Goal: Task Accomplishment & Management: Manage account settings

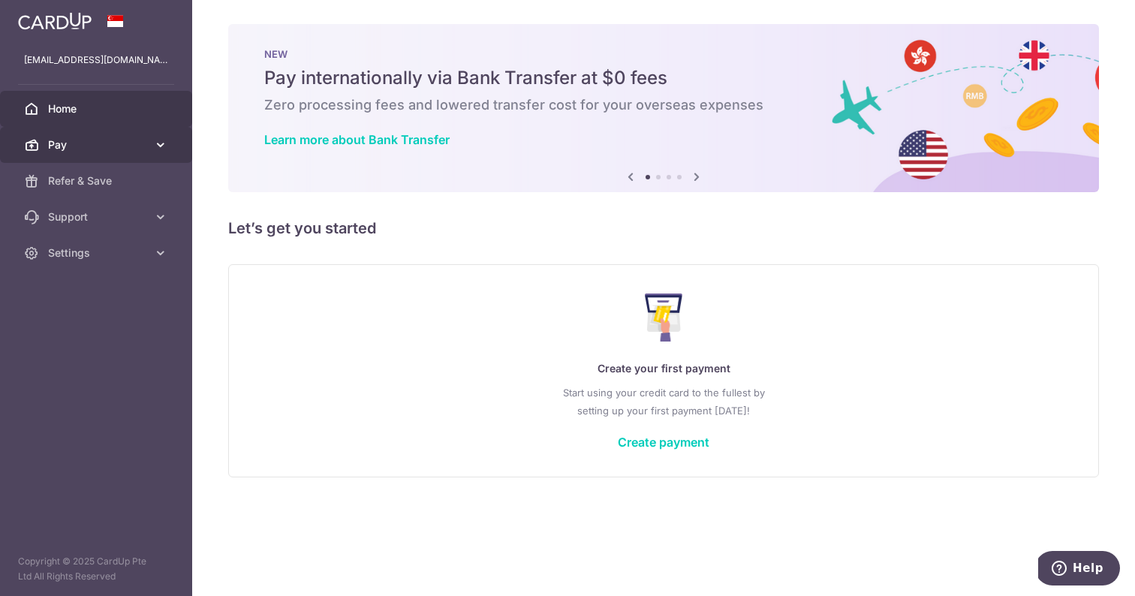
click at [137, 138] on span "Pay" at bounding box center [97, 144] width 99 height 15
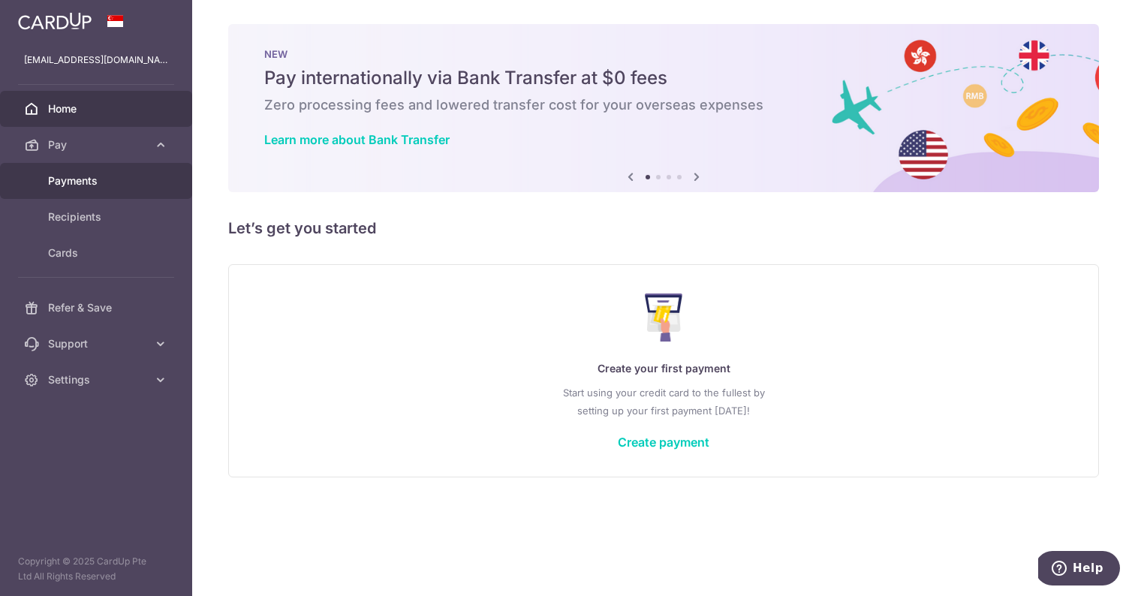
click at [80, 187] on span "Payments" at bounding box center [97, 180] width 99 height 15
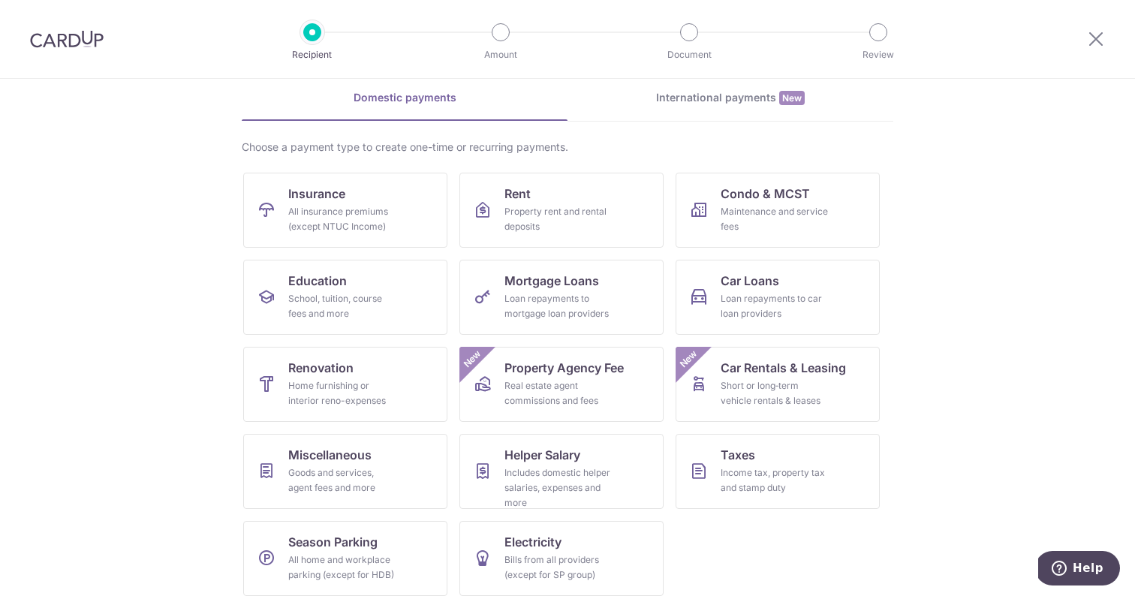
scroll to position [76, 0]
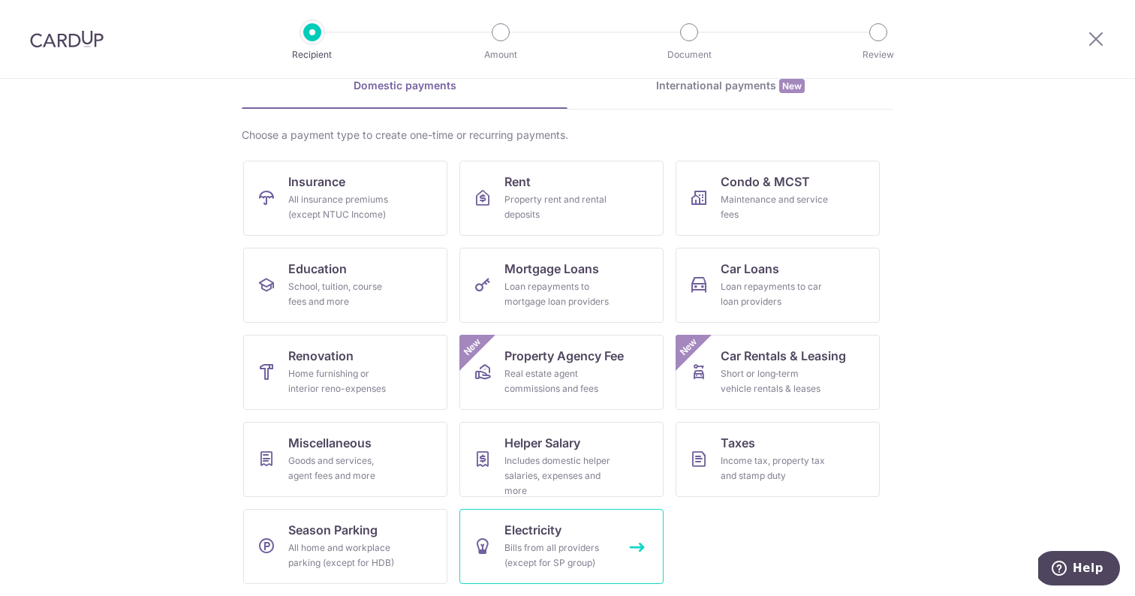
click at [535, 531] on span "Electricity" at bounding box center [533, 530] width 57 height 18
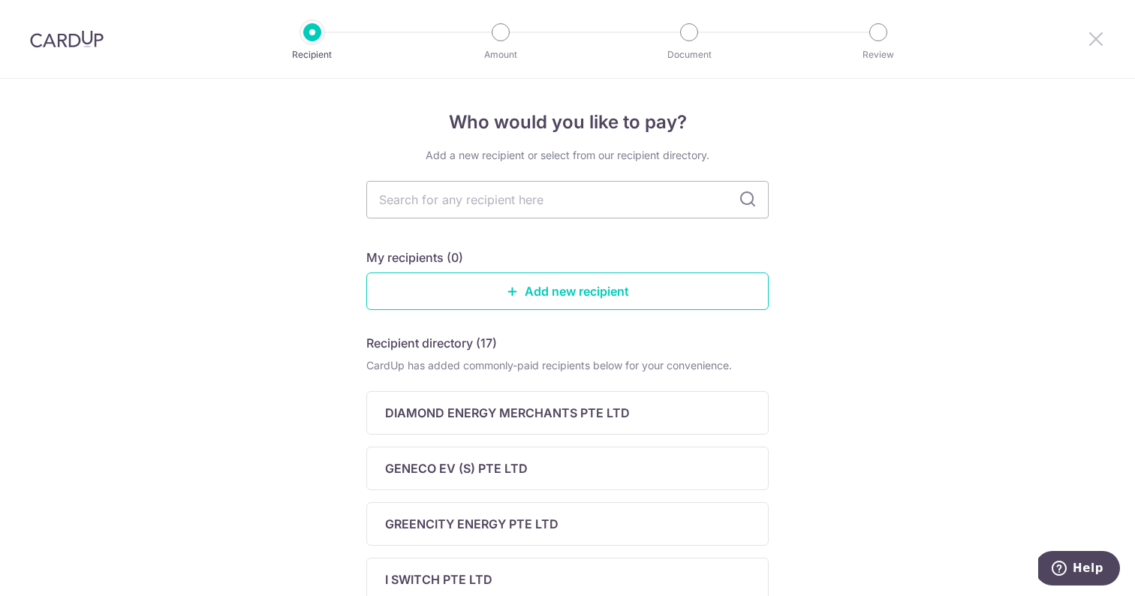
click at [1096, 47] on icon at bounding box center [1096, 38] width 18 height 19
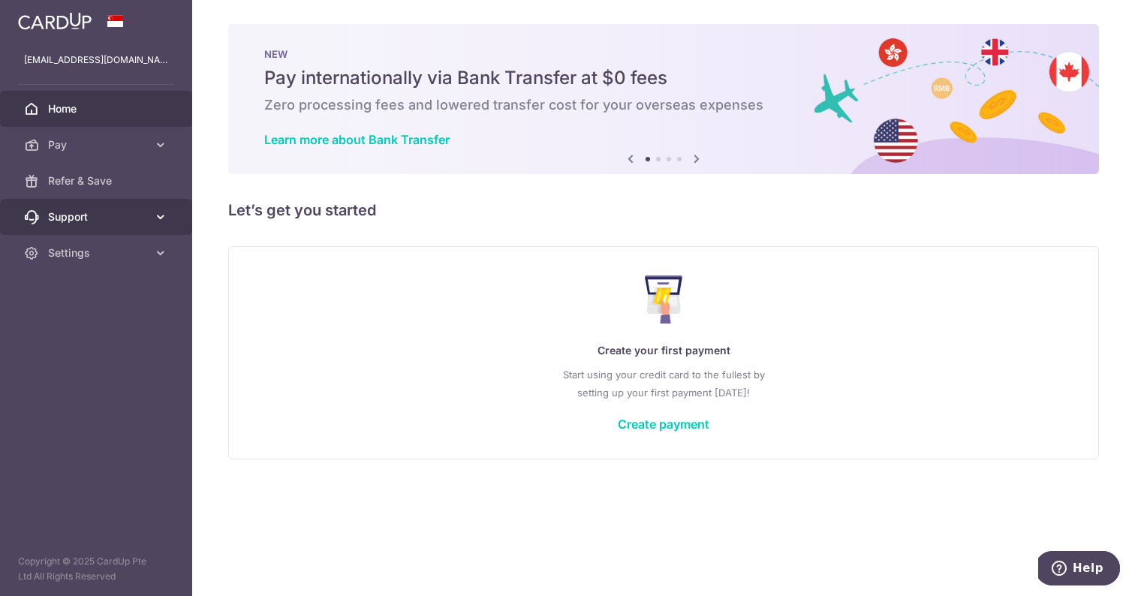
click at [154, 213] on icon at bounding box center [160, 217] width 15 height 15
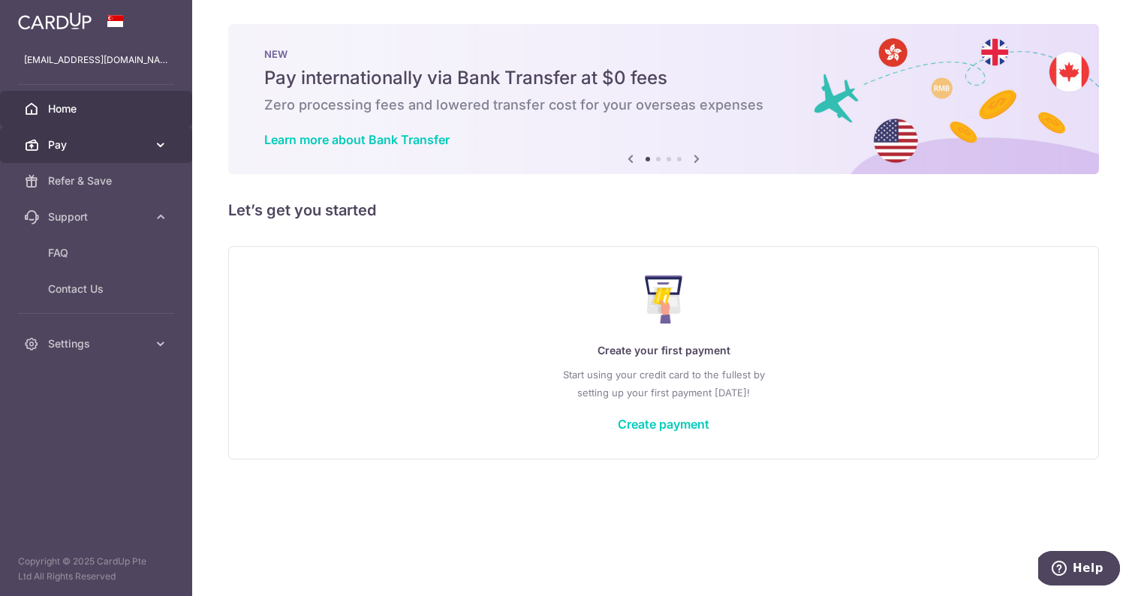
click at [62, 147] on span "Pay" at bounding box center [97, 144] width 99 height 15
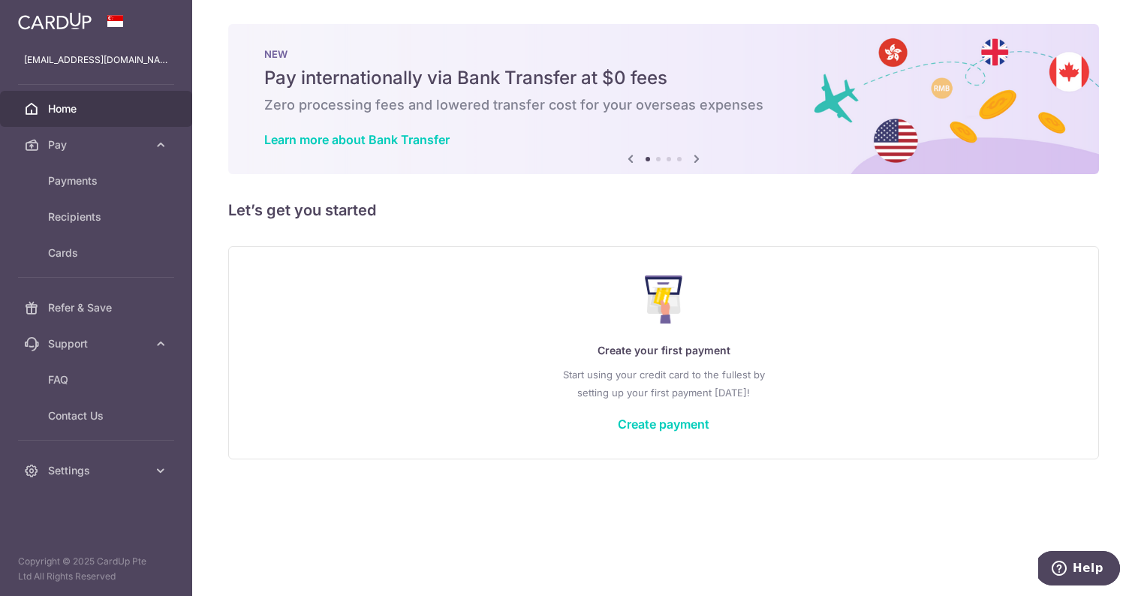
click at [59, 104] on span "Home" at bounding box center [97, 108] width 99 height 15
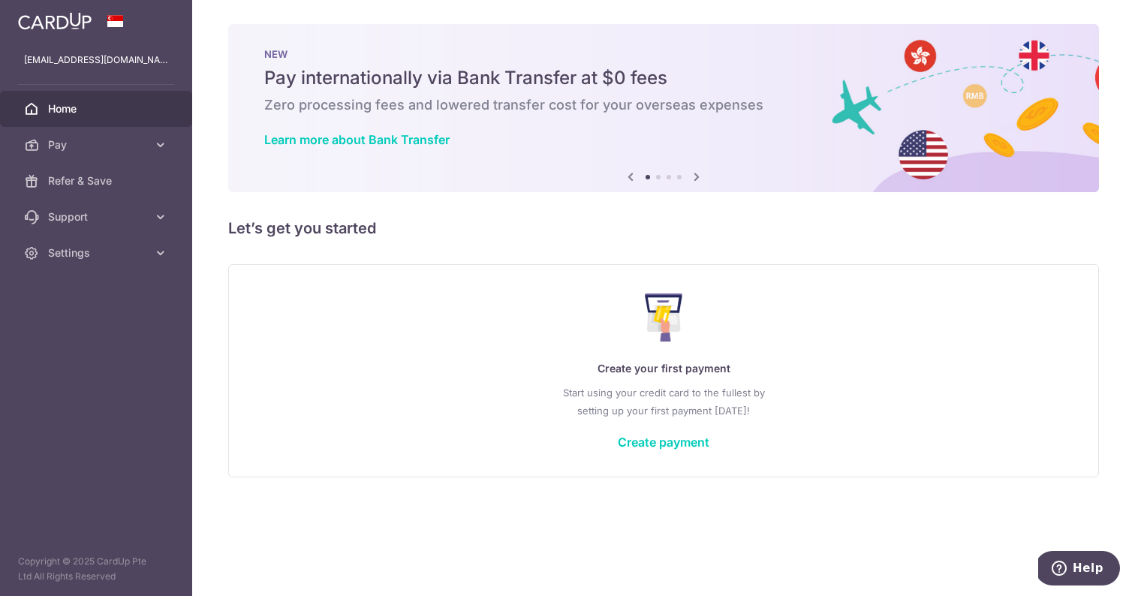
click at [659, 176] on li at bounding box center [658, 177] width 5 height 5
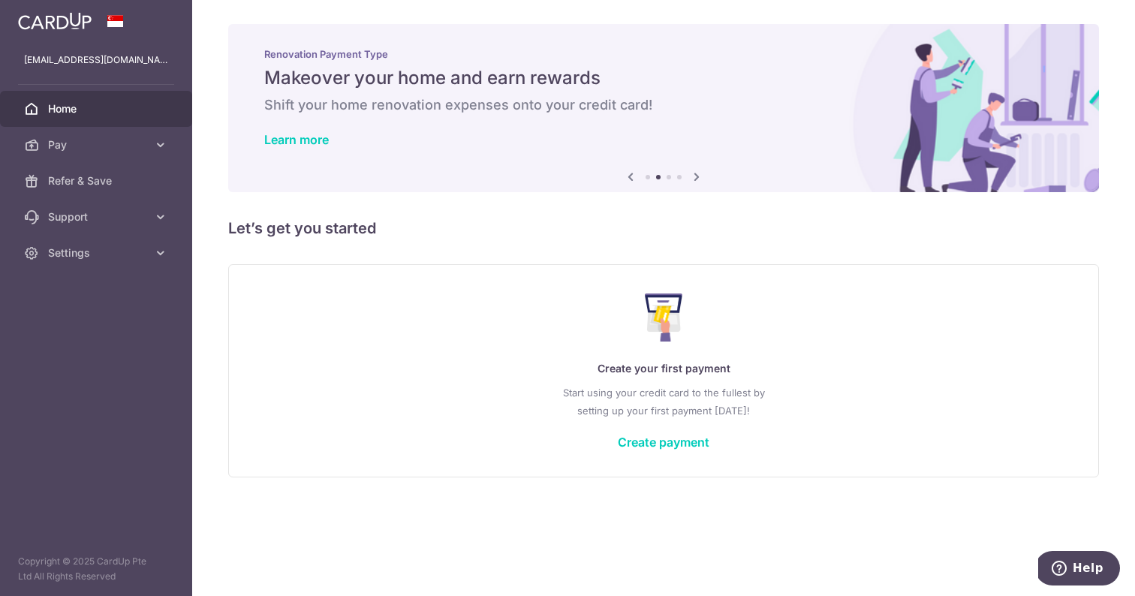
click at [670, 176] on li at bounding box center [669, 177] width 5 height 5
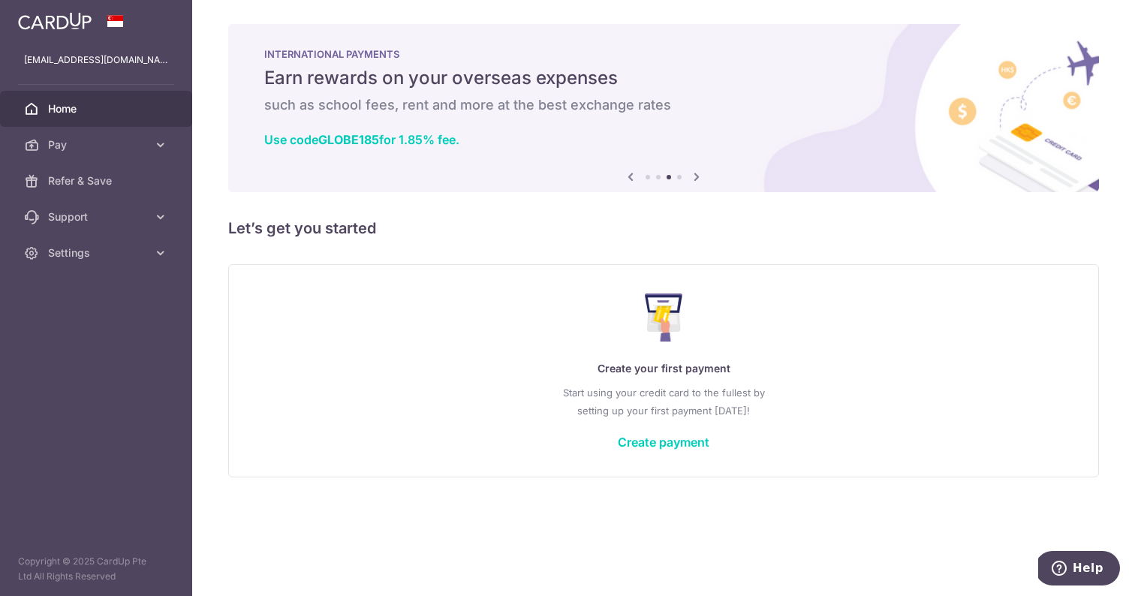
click at [681, 176] on li at bounding box center [679, 177] width 5 height 5
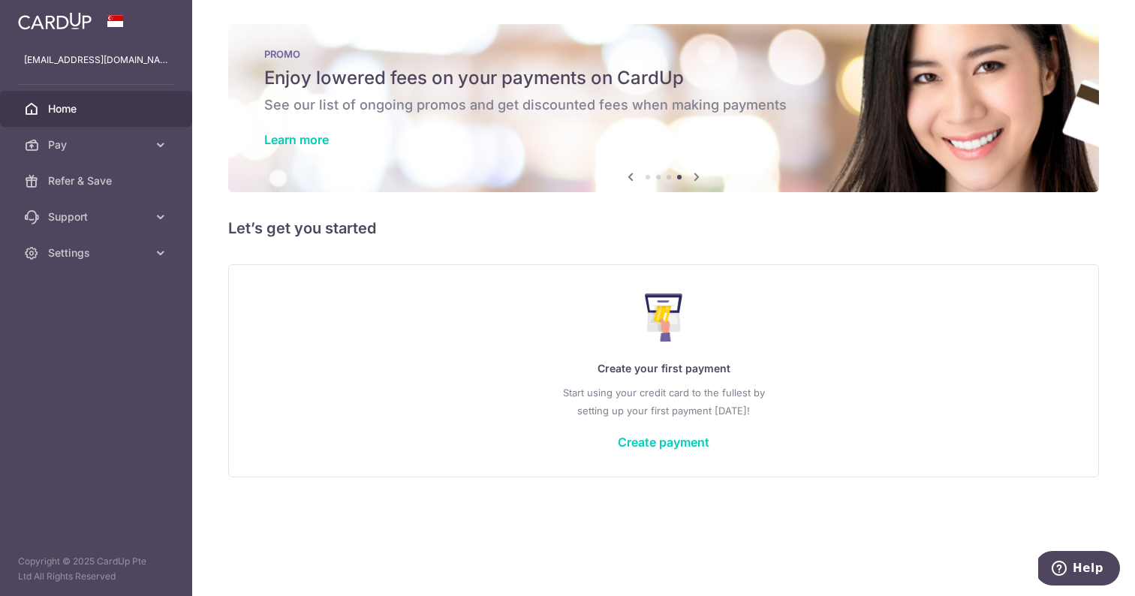
click at [698, 177] on icon at bounding box center [697, 176] width 18 height 19
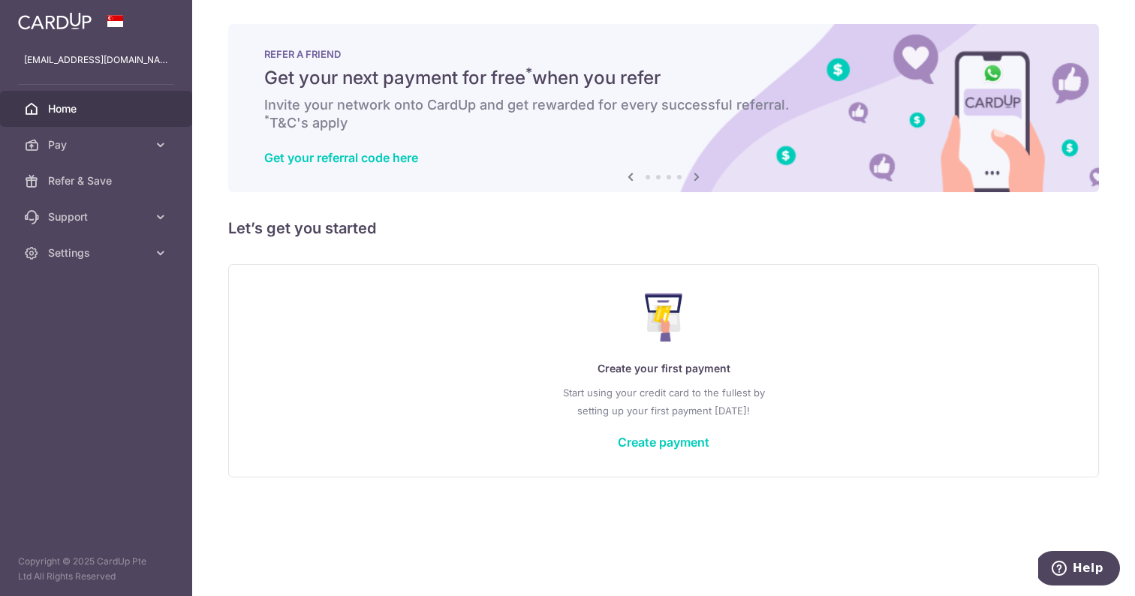
click at [65, 100] on link "Home" at bounding box center [96, 109] width 192 height 36
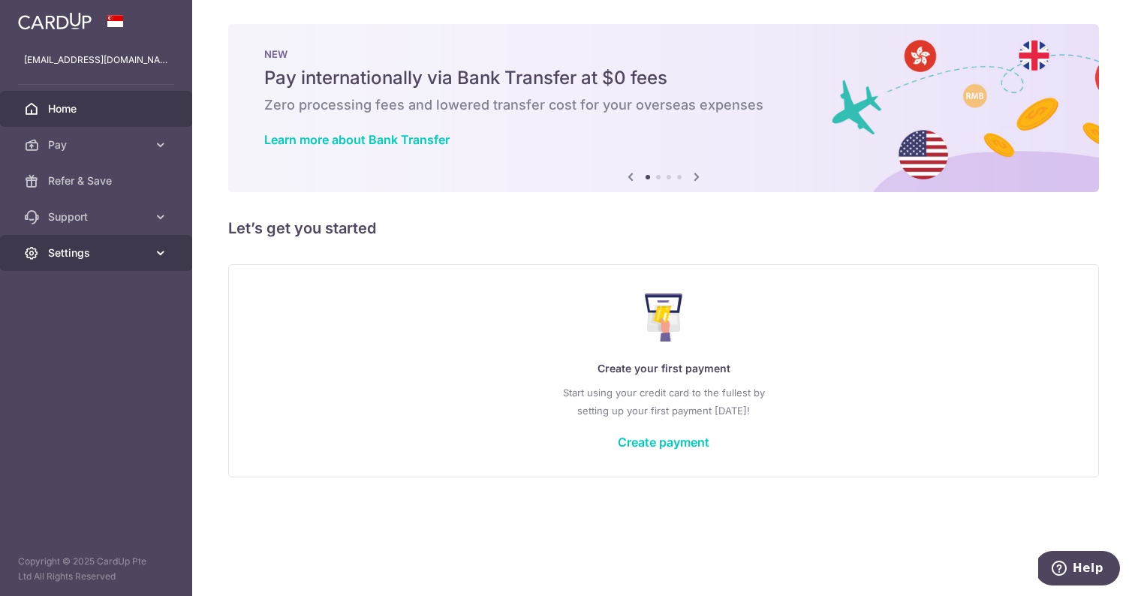
click at [163, 252] on icon at bounding box center [160, 253] width 15 height 15
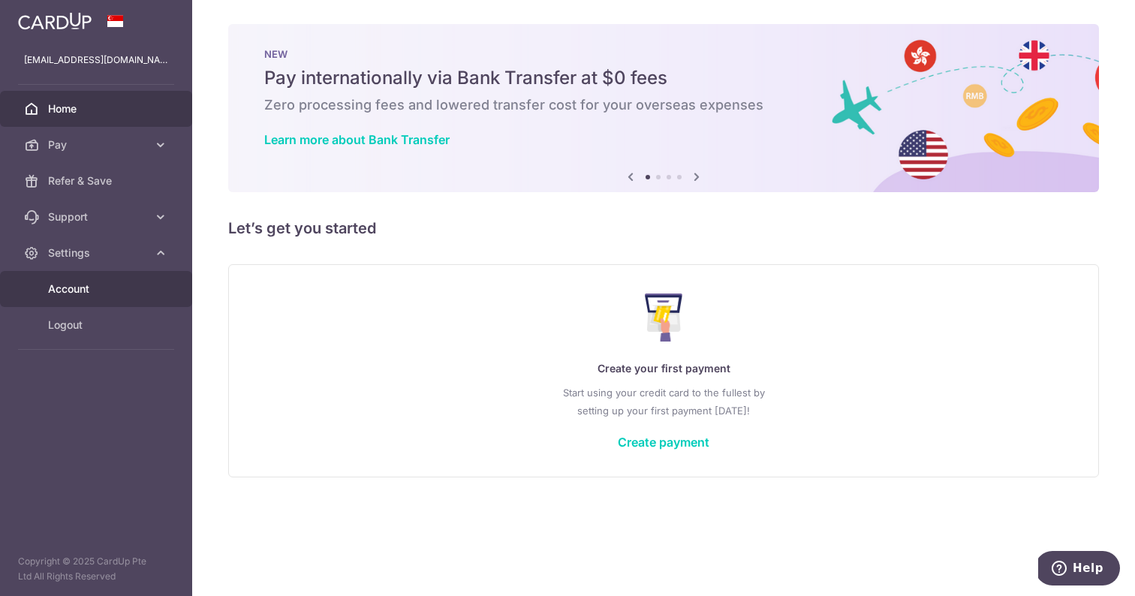
click at [62, 294] on span "Account" at bounding box center [97, 289] width 99 height 15
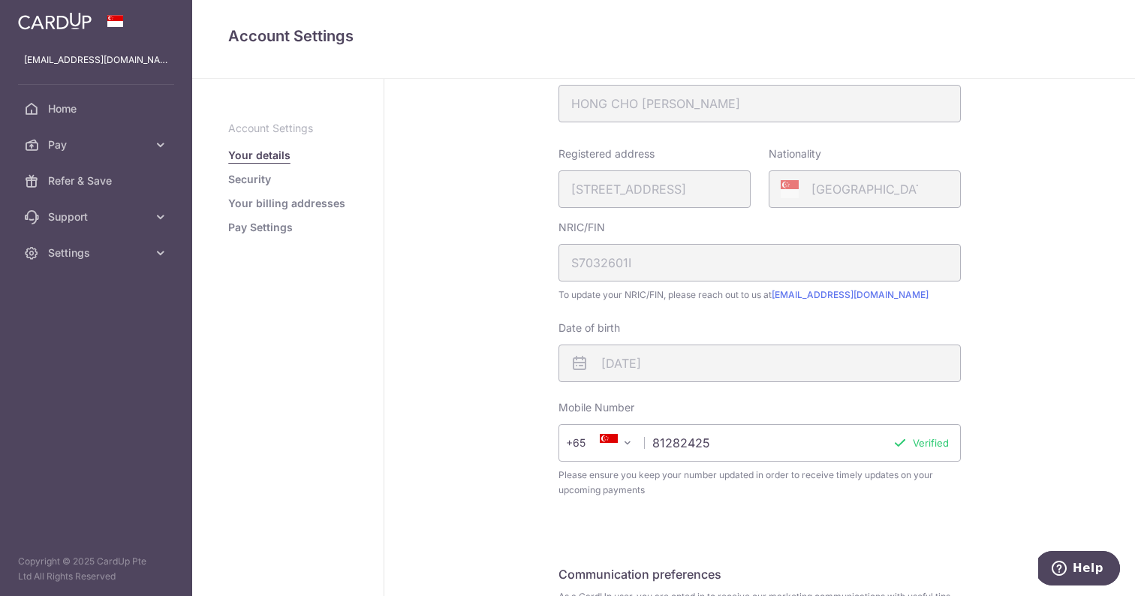
scroll to position [367, 0]
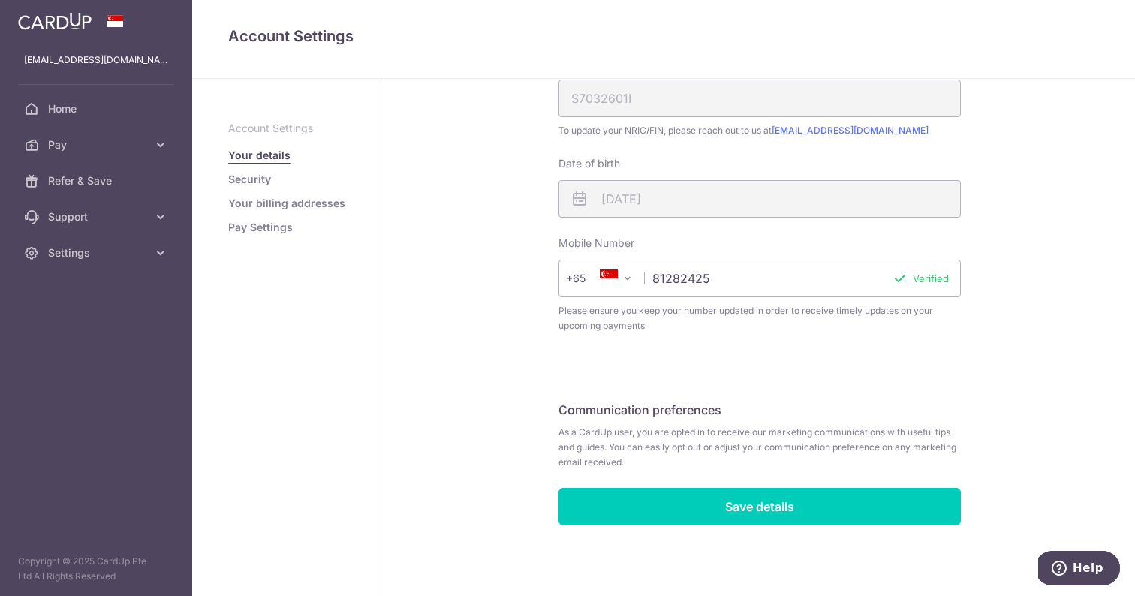
click at [266, 179] on link "Security" at bounding box center [249, 179] width 43 height 15
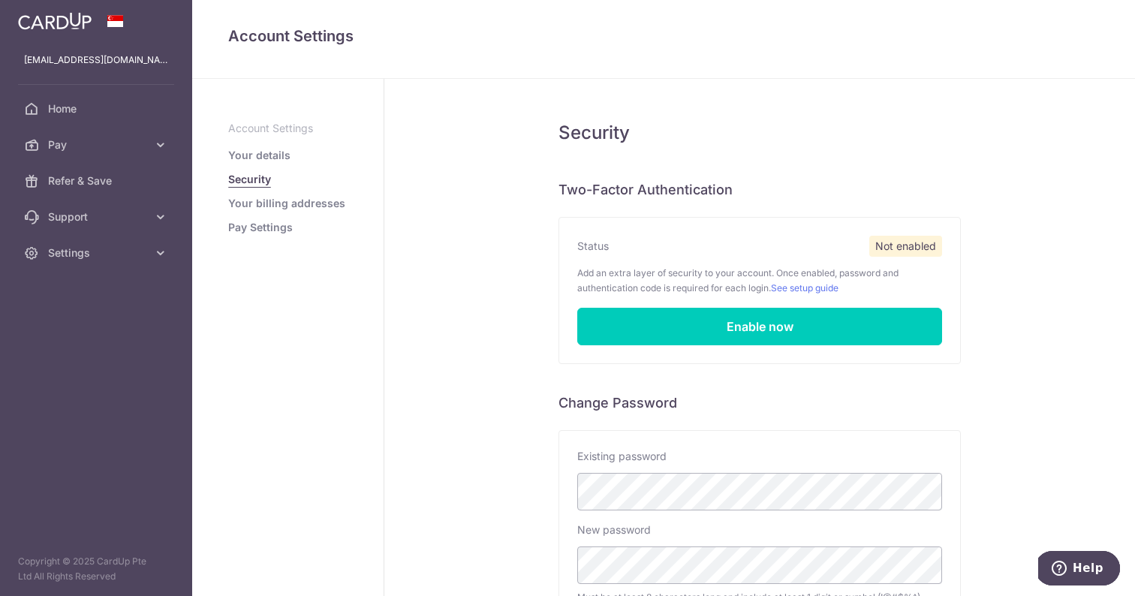
scroll to position [252, 0]
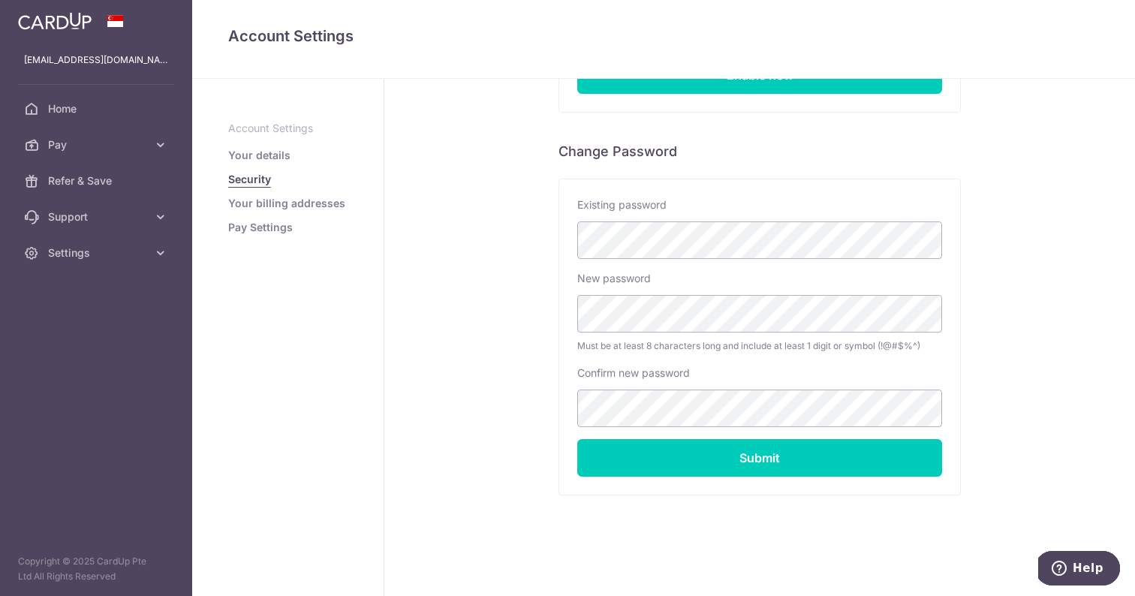
click at [291, 209] on link "Your billing addresses" at bounding box center [286, 203] width 117 height 15
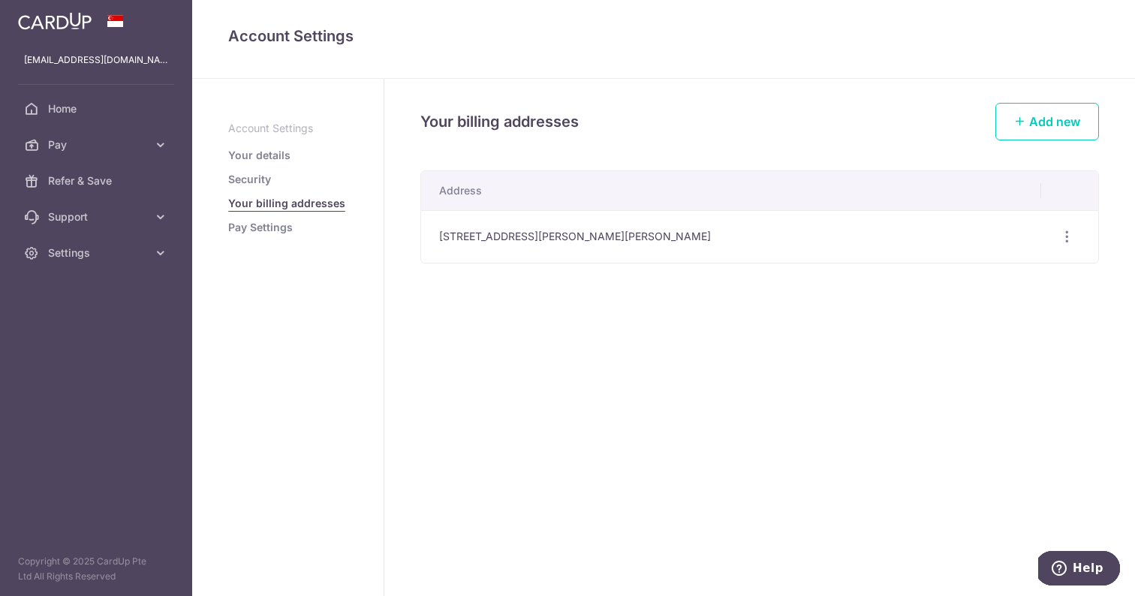
click at [275, 228] on link "Pay Settings" at bounding box center [260, 227] width 65 height 15
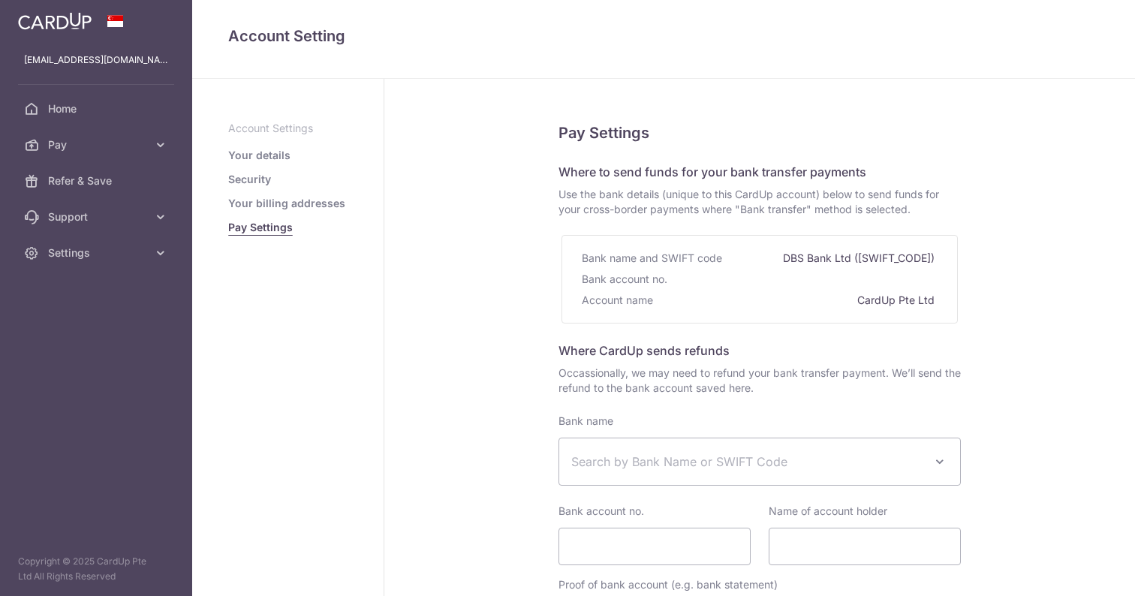
select select
